Goal: Task Accomplishment & Management: Complete application form

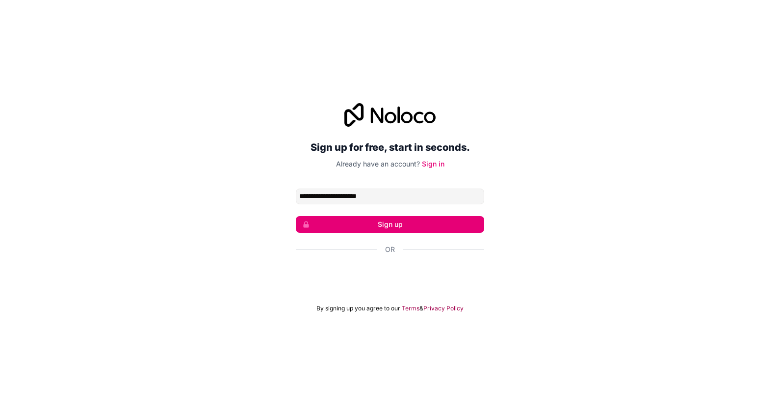
click at [367, 230] on button "Sign up" at bounding box center [390, 224] width 188 height 17
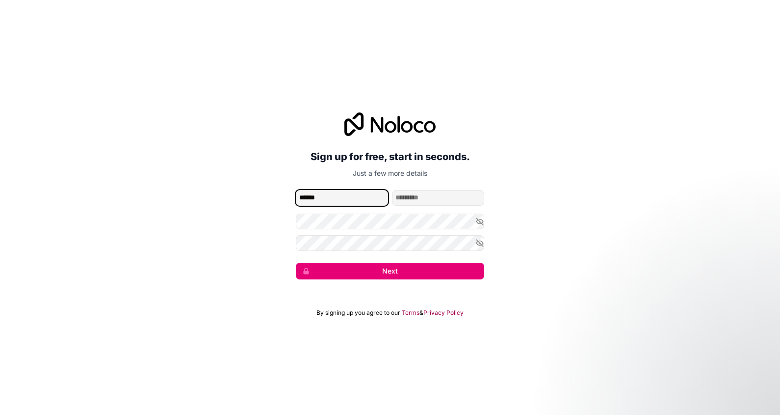
type input "******"
click at [405, 267] on button "Next" at bounding box center [390, 270] width 188 height 17
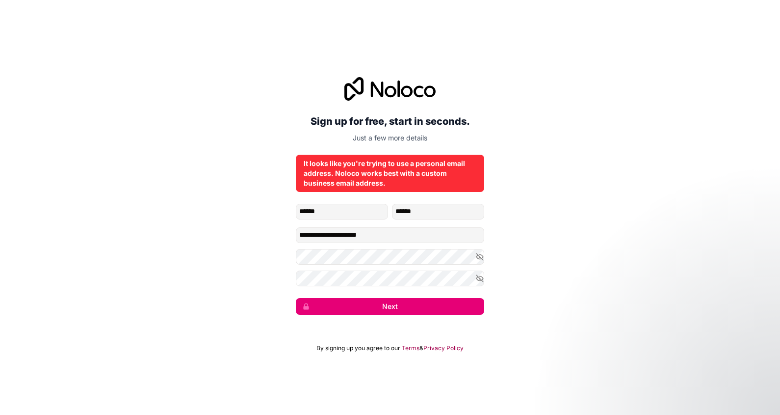
click at [389, 303] on button "Next" at bounding box center [390, 306] width 188 height 17
drag, startPoint x: 353, startPoint y: 235, endPoint x: 388, endPoint y: 225, distance: 36.7
click at [392, 232] on input "**********" at bounding box center [390, 235] width 188 height 16
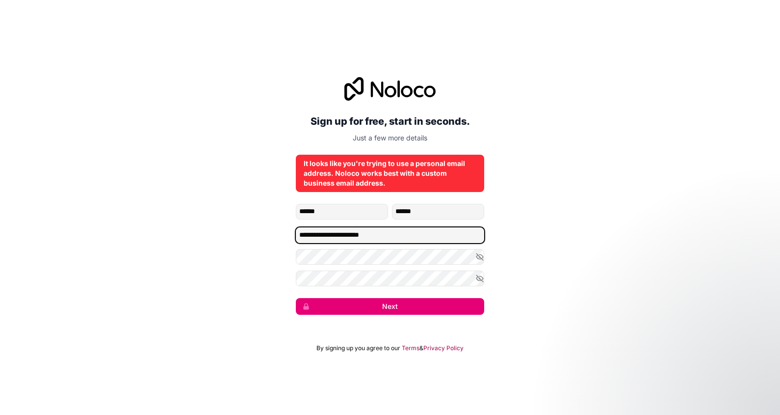
type input "**********"
click at [403, 304] on button "Next" at bounding box center [390, 306] width 188 height 17
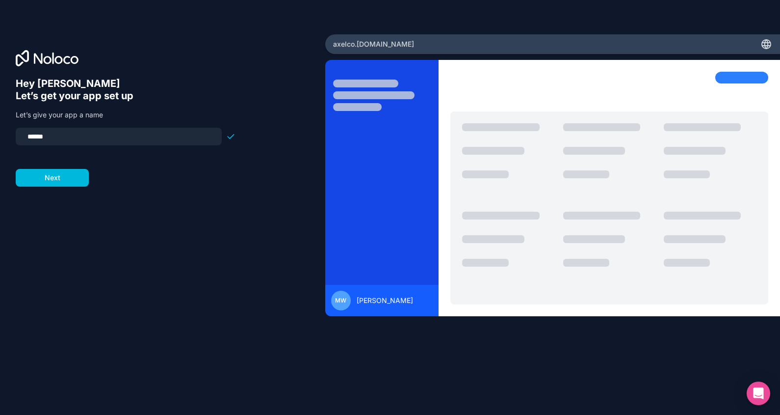
click at [65, 184] on button "Next" at bounding box center [52, 178] width 73 height 18
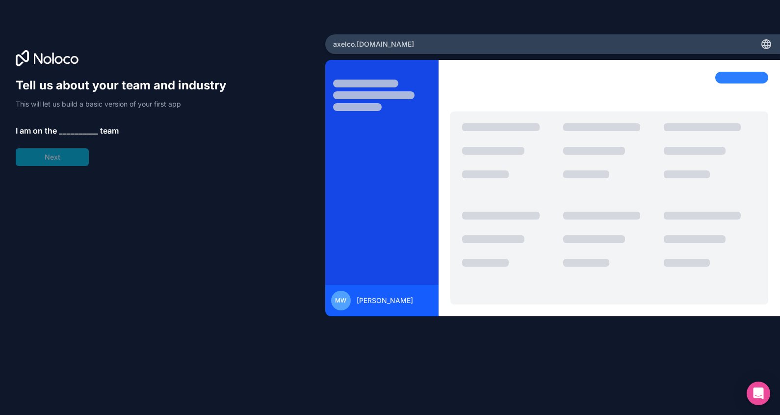
click at [66, 133] on span "__________" at bounding box center [78, 131] width 39 height 12
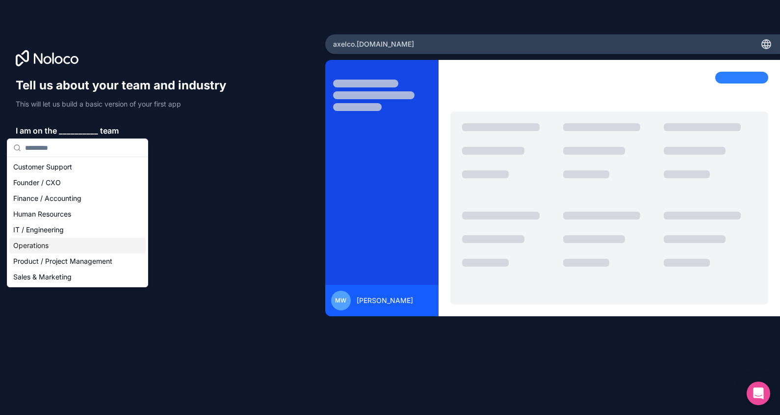
click at [31, 249] on div "Operations" at bounding box center [77, 245] width 136 height 16
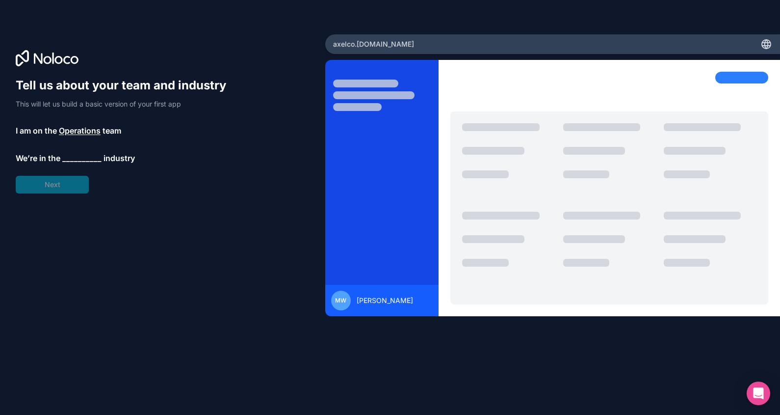
click at [72, 155] on span "__________" at bounding box center [81, 158] width 39 height 12
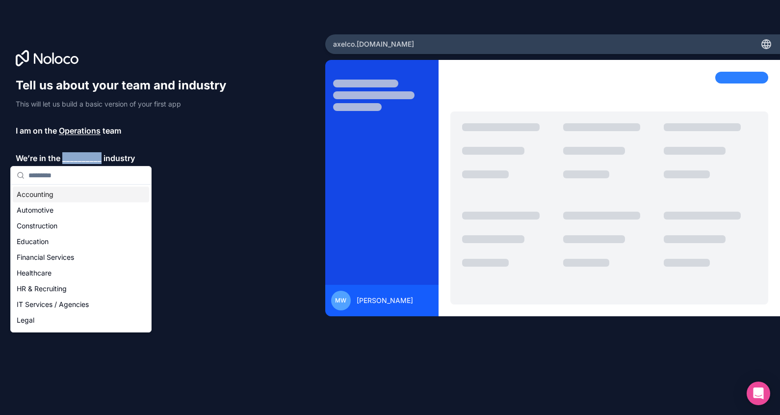
click at [72, 155] on span "__________" at bounding box center [81, 158] width 39 height 12
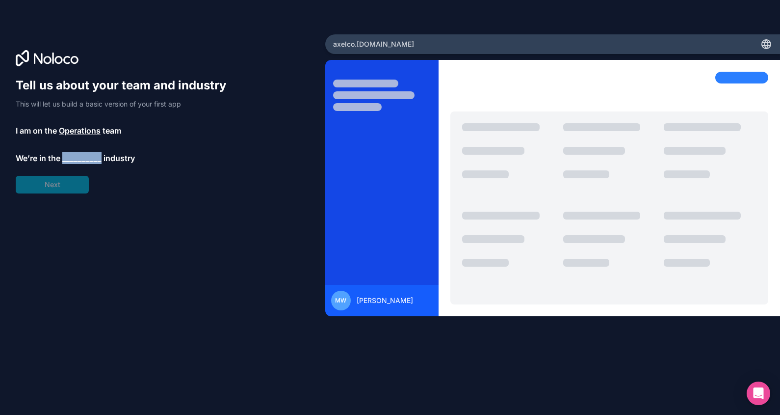
click at [72, 157] on span "__________" at bounding box center [81, 158] width 39 height 12
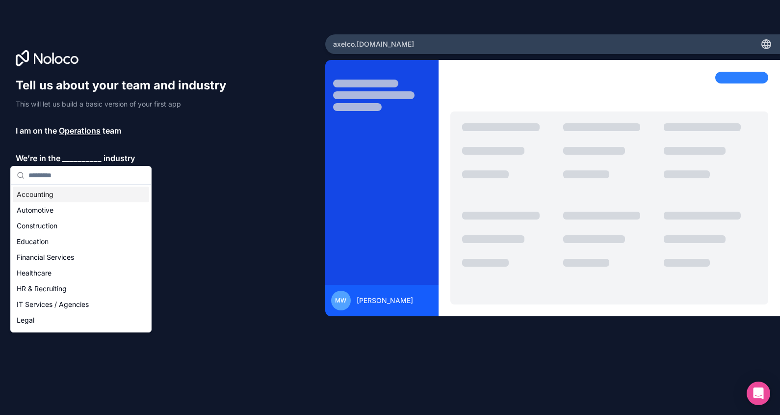
click at [53, 198] on div "Accounting" at bounding box center [81, 194] width 136 height 16
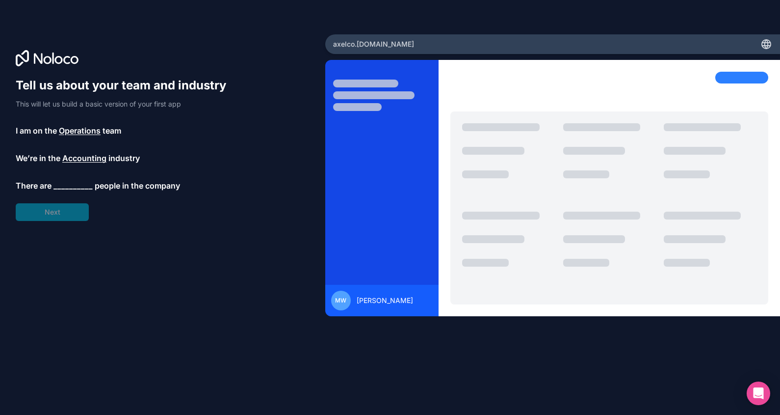
click at [59, 191] on span "__________" at bounding box center [72, 186] width 39 height 12
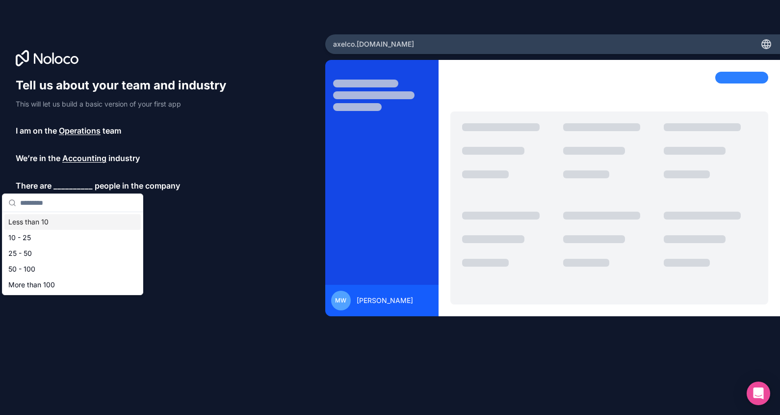
click at [52, 218] on div "Less than 10" at bounding box center [72, 222] width 136 height 16
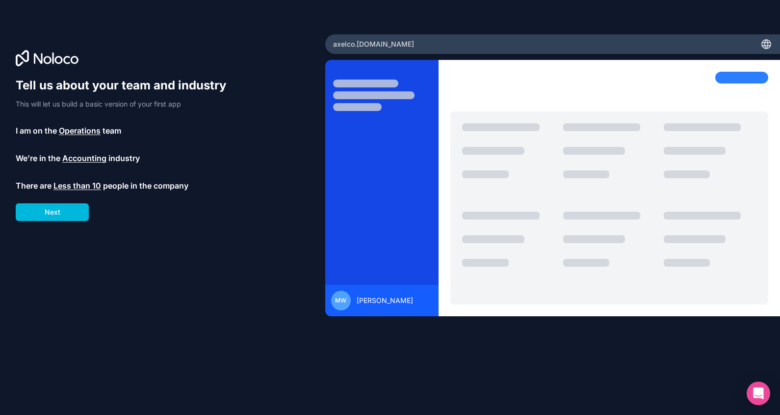
click at [51, 210] on button "Next" at bounding box center [52, 212] width 73 height 18
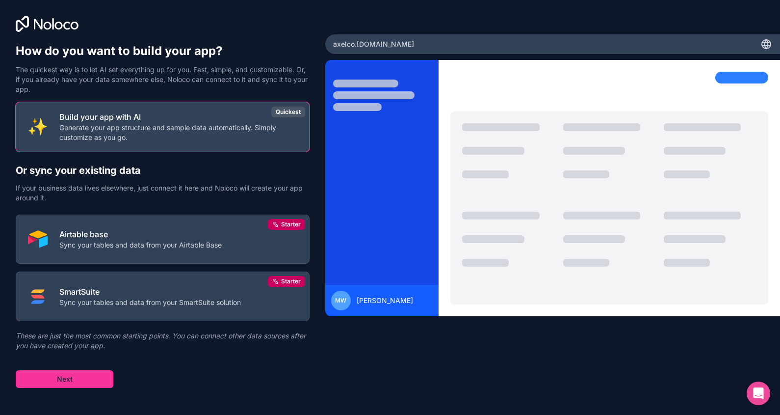
click at [152, 131] on p "Generate your app structure and sample data automatically. Simply customize as …" at bounding box center [178, 133] width 238 height 20
click at [66, 381] on button "Next" at bounding box center [65, 379] width 98 height 18
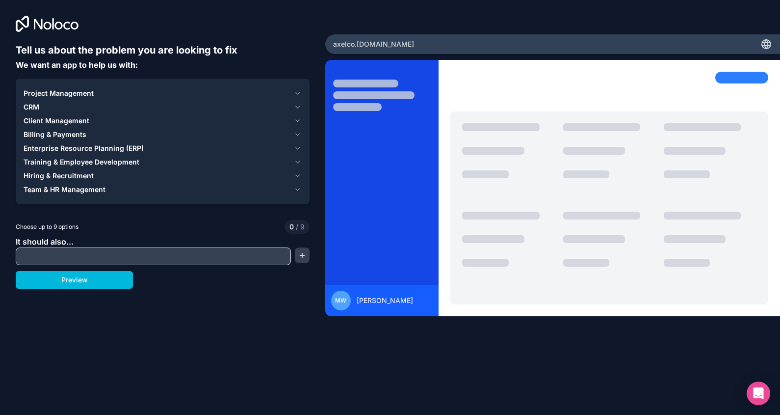
click at [50, 93] on span "Project Management" at bounding box center [59, 93] width 70 height 10
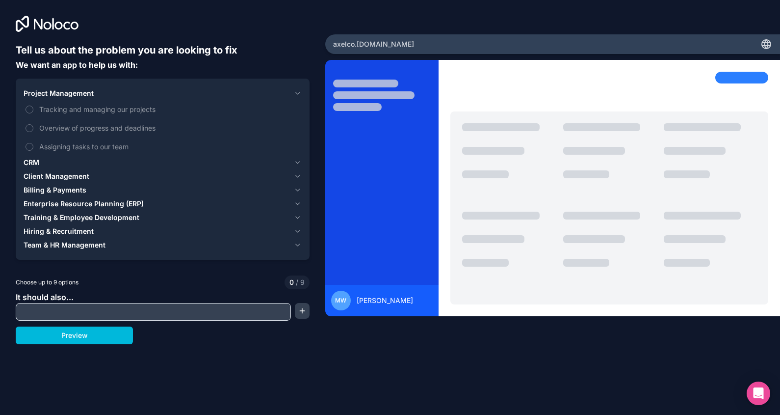
click at [52, 341] on button "Preview" at bounding box center [74, 335] width 117 height 18
click at [30, 125] on button "Overview of progress and deadlines" at bounding box center [30, 128] width 8 height 8
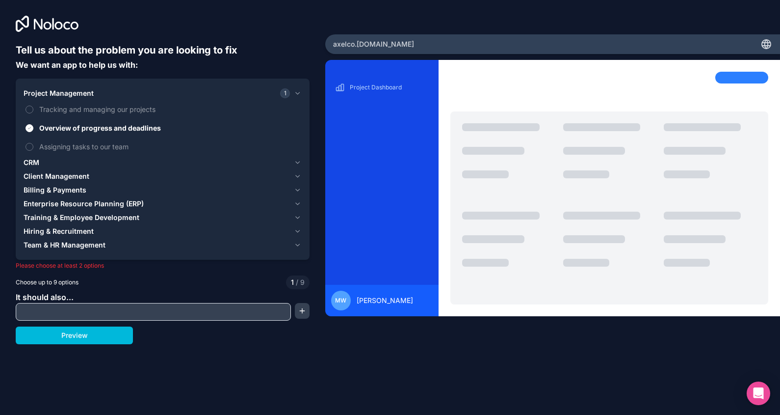
click at [31, 344] on div "Tell us about the problem you are looking to fix We want an app to help us with…" at bounding box center [162, 172] width 325 height 345
click at [50, 332] on button "Preview" at bounding box center [74, 335] width 117 height 18
click at [99, 341] on button "Preview" at bounding box center [74, 335] width 117 height 18
click at [52, 214] on span "Training & Employee Development" at bounding box center [82, 217] width 116 height 10
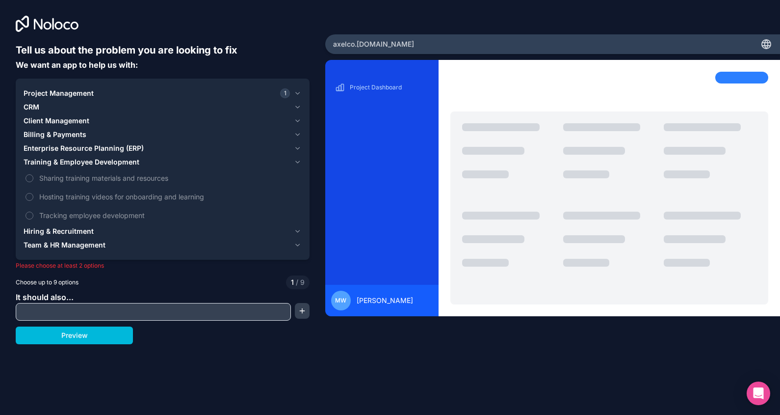
click at [77, 349] on div "Tell us about the problem you are looking to fix We want an app to help us with…" at bounding box center [390, 207] width 780 height 415
click at [80, 346] on div "Tell us about the problem you are looking to fix We want an app to help us with…" at bounding box center [390, 207] width 780 height 415
click at [79, 341] on button "Preview" at bounding box center [74, 335] width 117 height 18
click at [236, 379] on div "Tell us about the problem you are looking to fix We want an app to help us with…" at bounding box center [390, 207] width 780 height 415
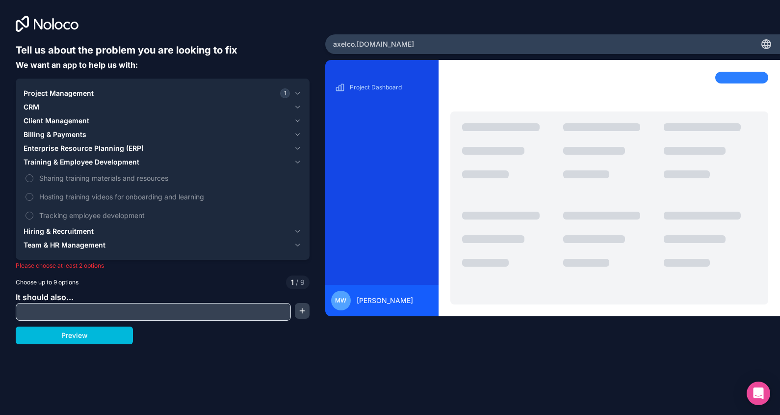
click at [35, 136] on span "Billing & Payments" at bounding box center [55, 135] width 63 height 10
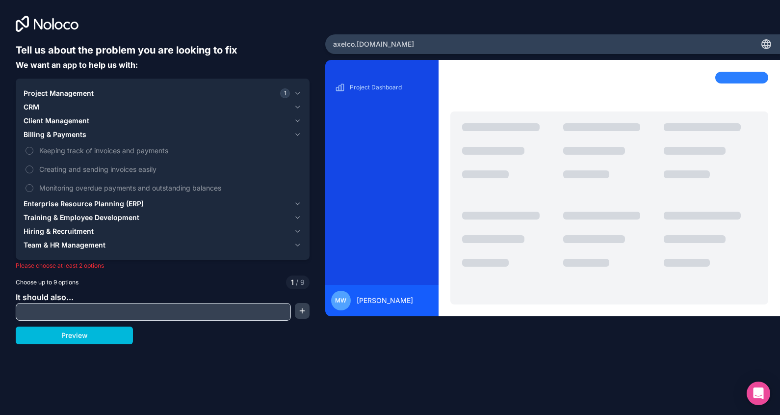
click at [26, 167] on button "Creating and sending invoices easily" at bounding box center [30, 169] width 8 height 8
click at [28, 189] on button "Monitoring overdue payments and outstanding balances" at bounding box center [30, 188] width 8 height 8
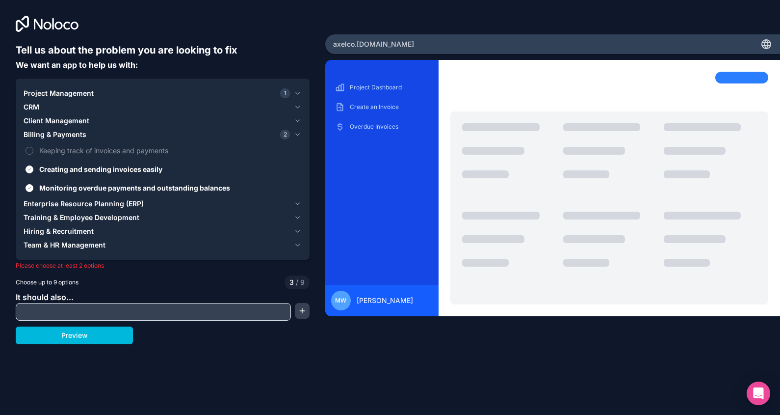
click at [26, 171] on button "Creating and sending invoices easily" at bounding box center [30, 169] width 8 height 8
click at [66, 341] on button "Preview" at bounding box center [74, 335] width 117 height 18
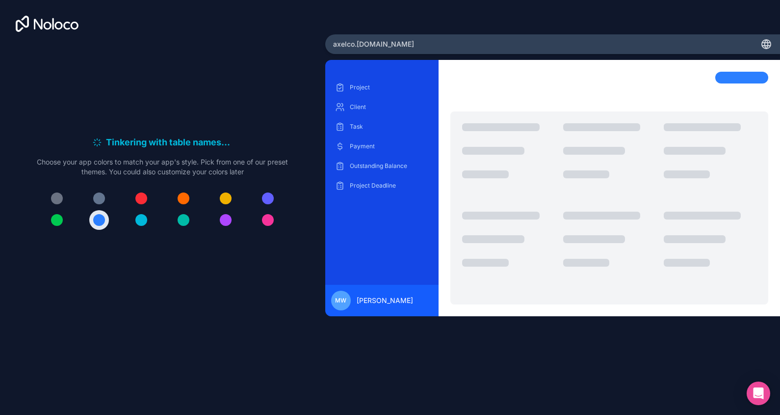
click at [97, 220] on div at bounding box center [99, 220] width 12 height 12
